Goal: Information Seeking & Learning: Learn about a topic

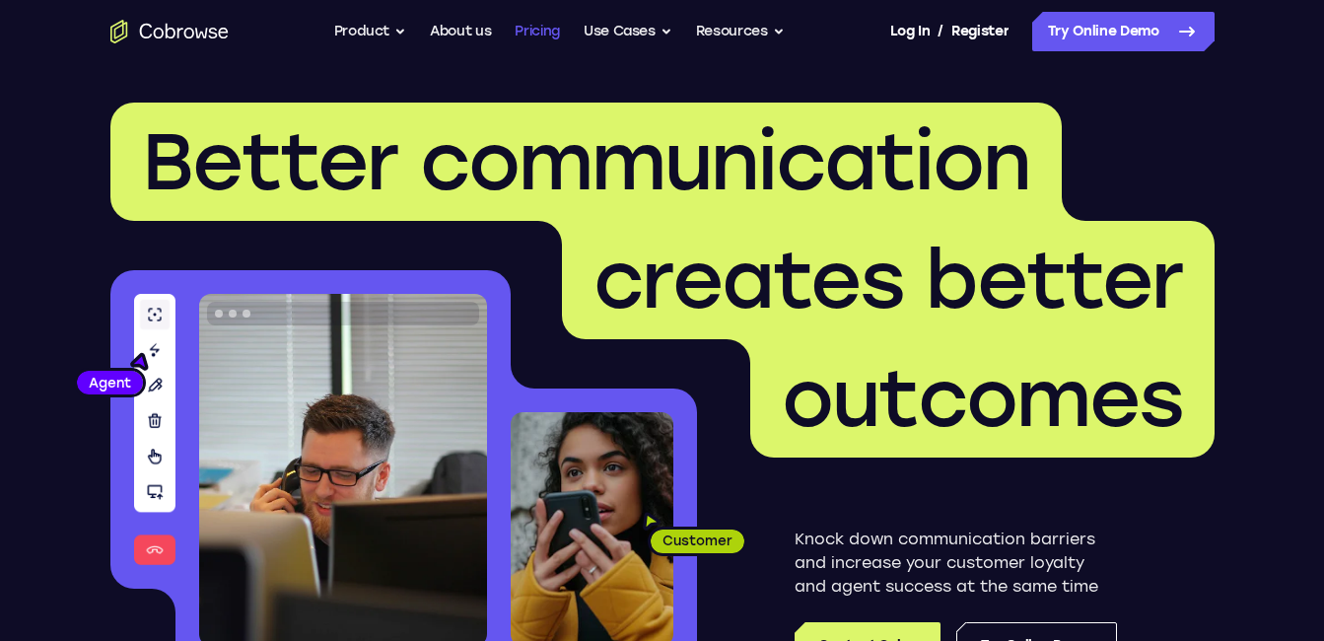
click at [535, 34] on link "Pricing" at bounding box center [536, 31] width 45 height 39
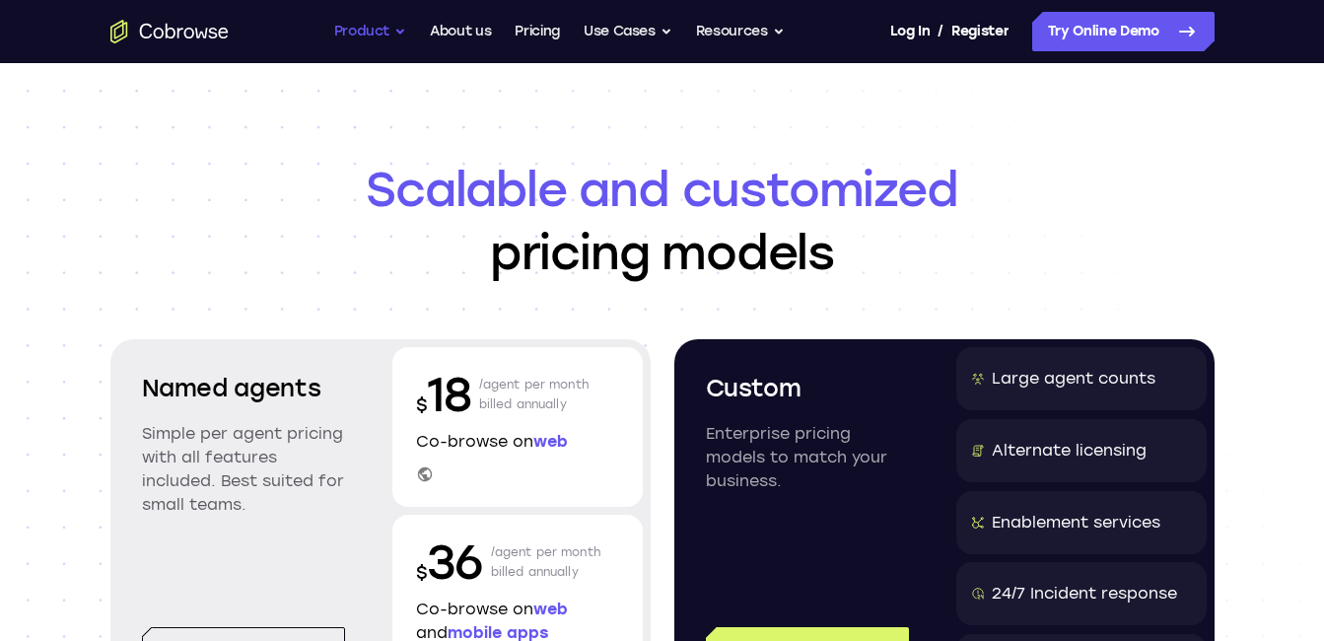
click at [365, 29] on button "Product" at bounding box center [370, 31] width 73 height 39
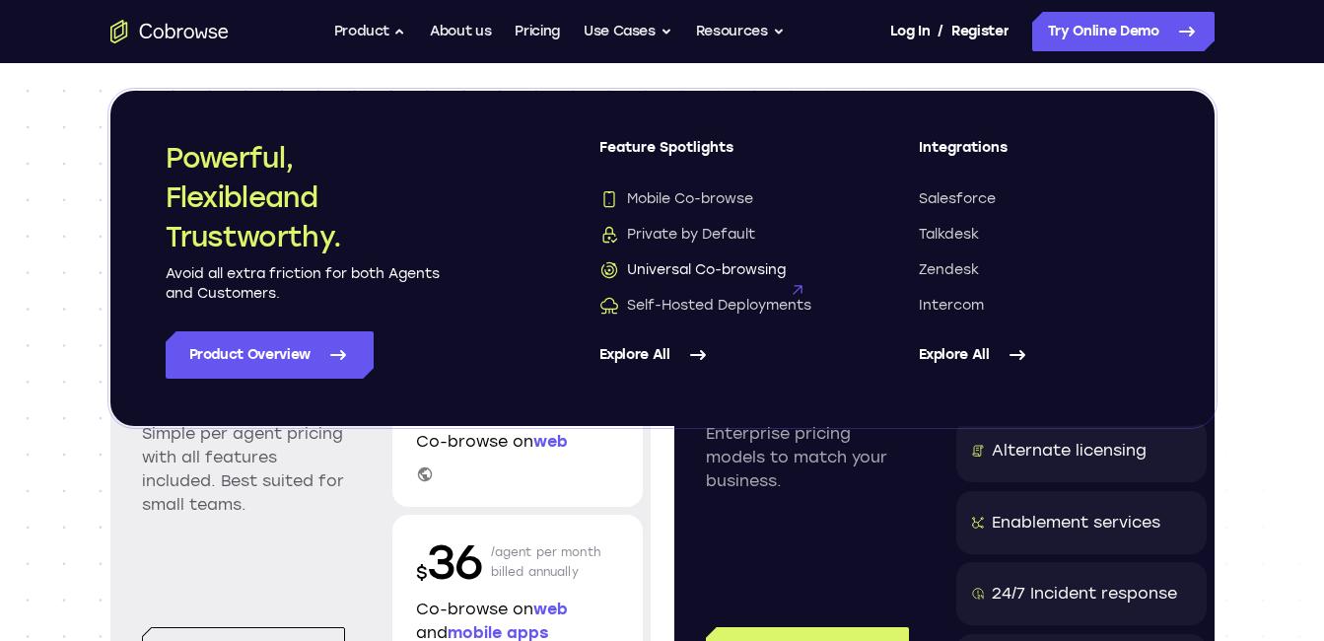
click at [720, 270] on span "Universal Co-browsing" at bounding box center [692, 270] width 186 height 20
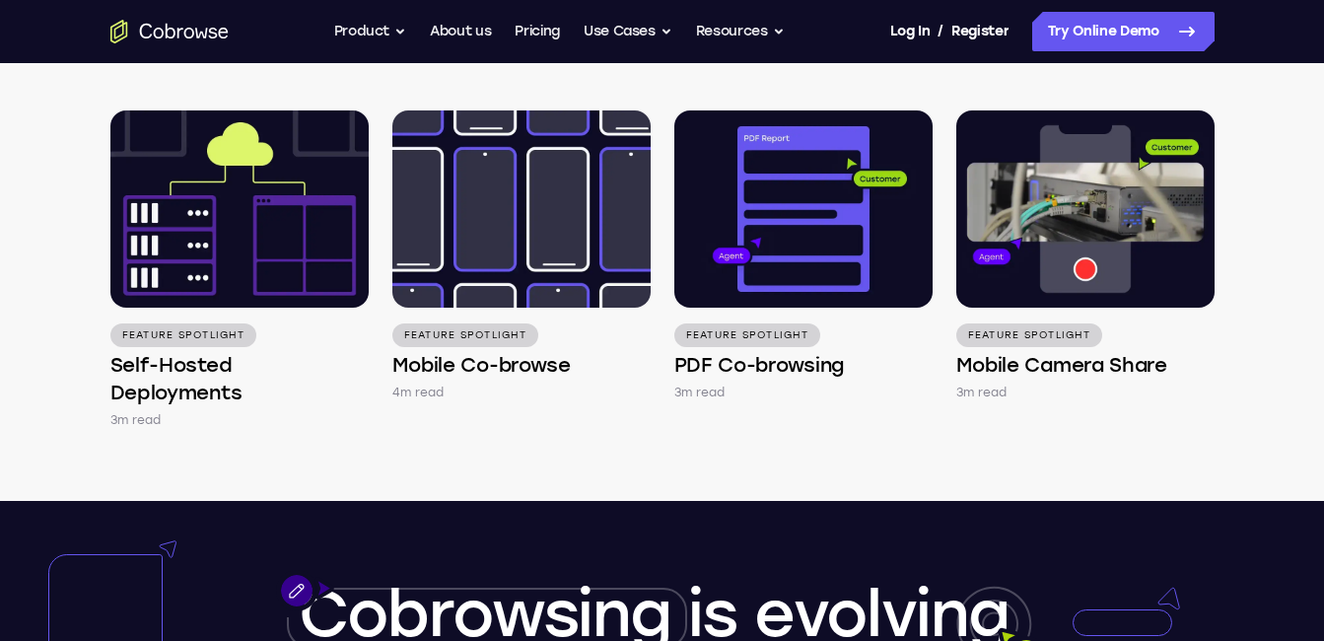
scroll to position [2852, 0]
